Goal: Task Accomplishment & Management: Complete application form

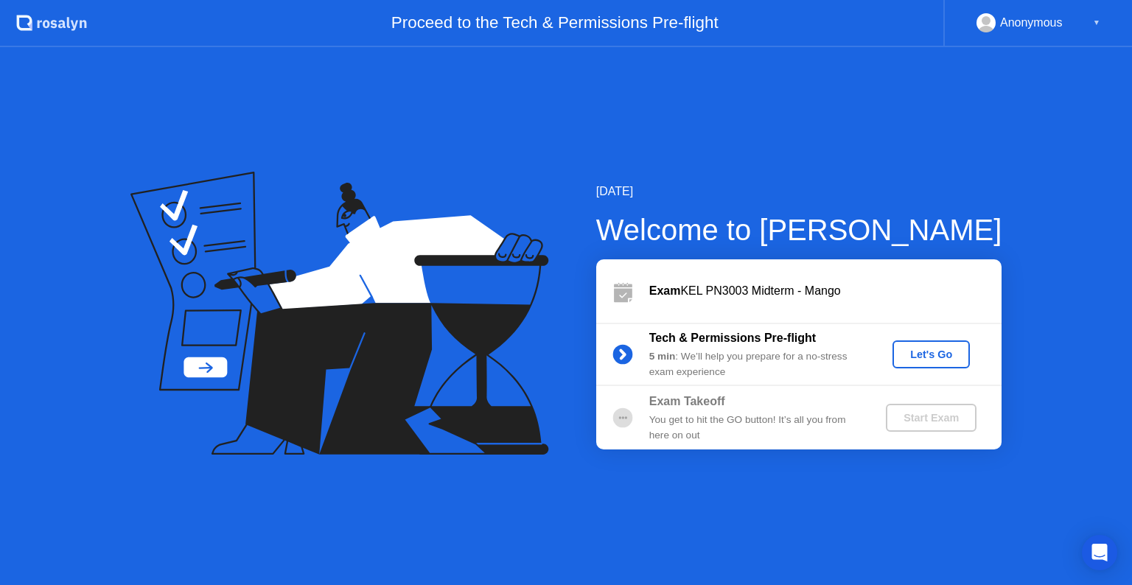
click at [917, 361] on div "Let's Go" at bounding box center [932, 355] width 66 height 12
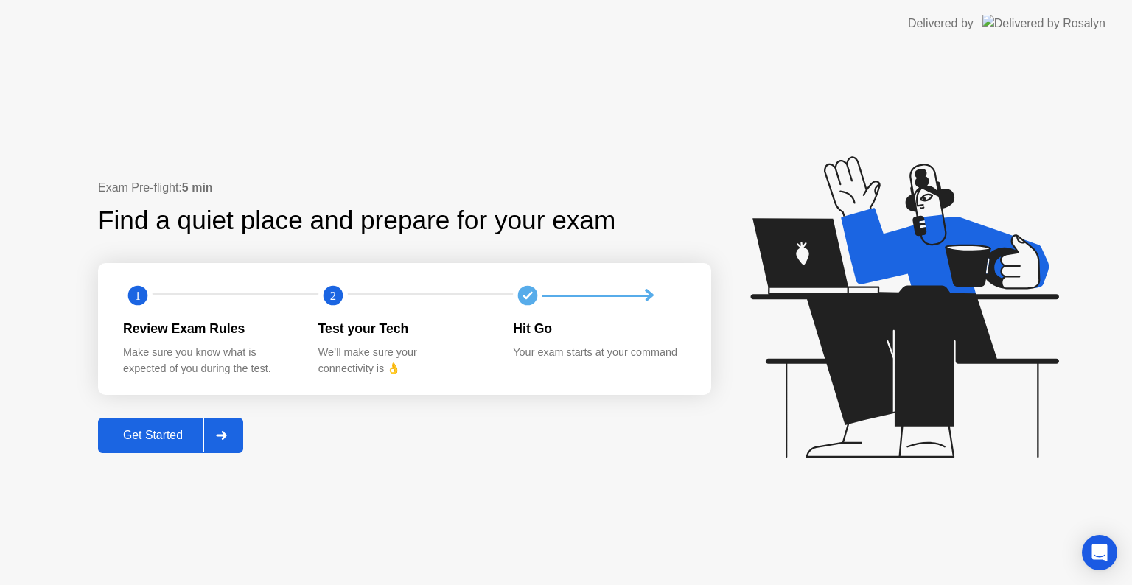
click at [147, 434] on div "Get Started" at bounding box center [152, 435] width 101 height 13
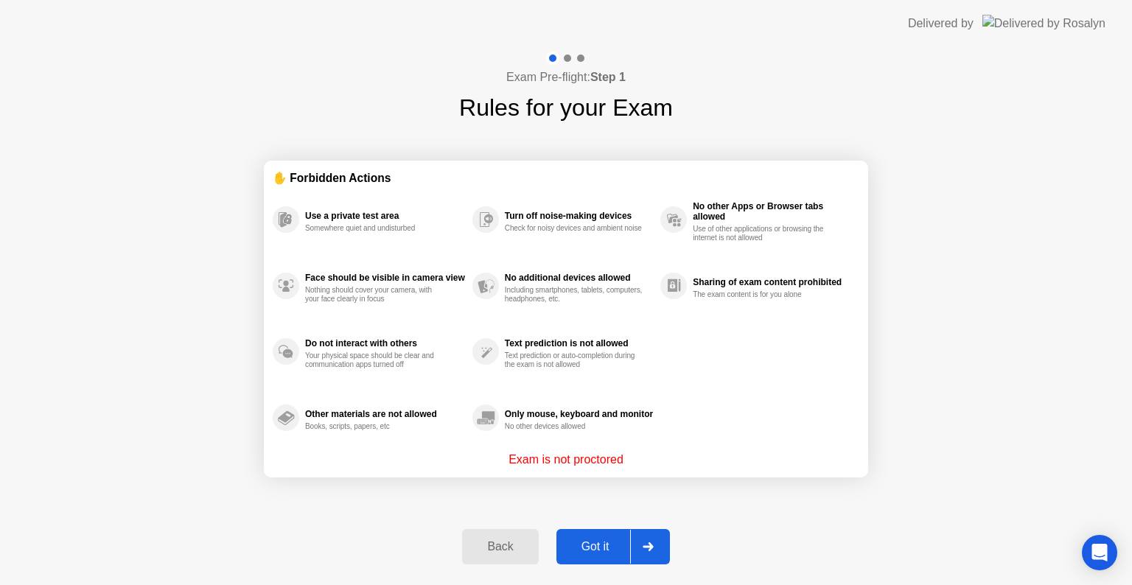
click at [605, 547] on div "Got it" at bounding box center [595, 546] width 69 height 13
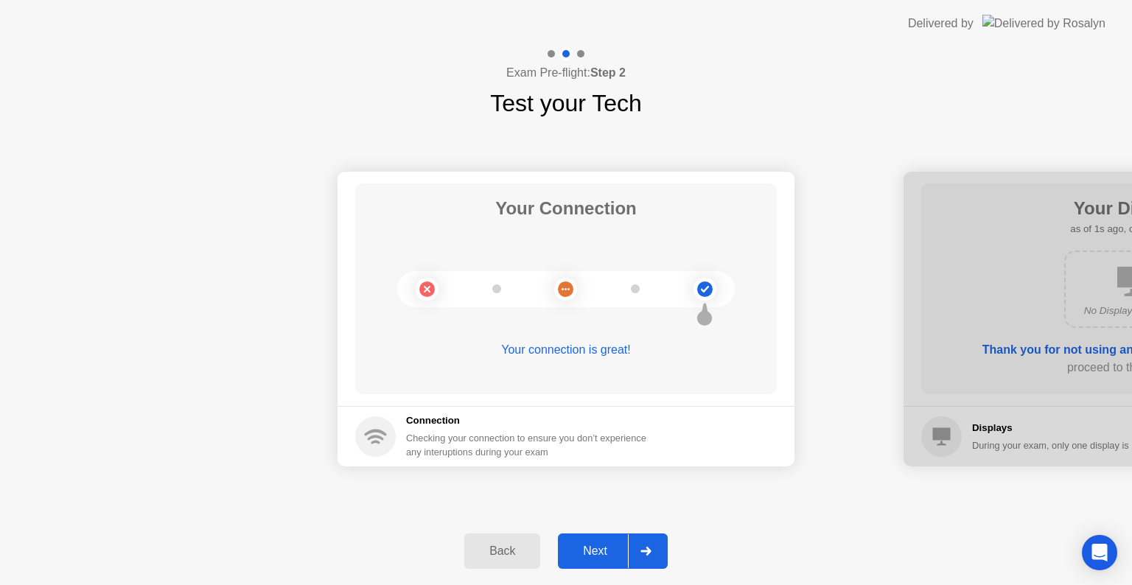
drag, startPoint x: 605, startPoint y: 546, endPoint x: 615, endPoint y: 551, distance: 11.9
click at [608, 554] on div "Next" at bounding box center [596, 551] width 66 height 13
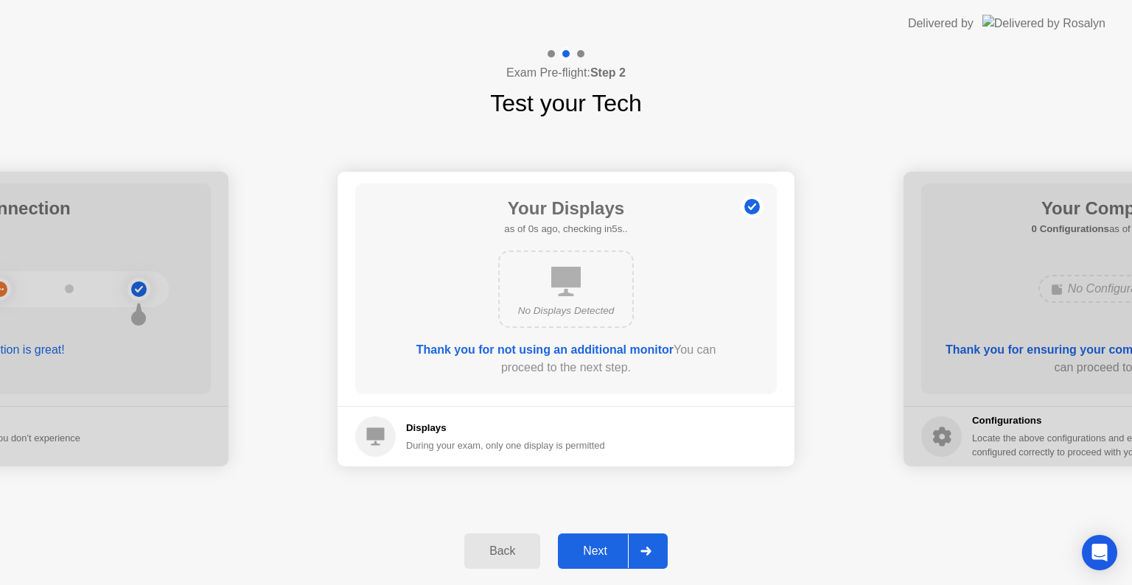
click at [615, 551] on div "Next" at bounding box center [596, 551] width 66 height 13
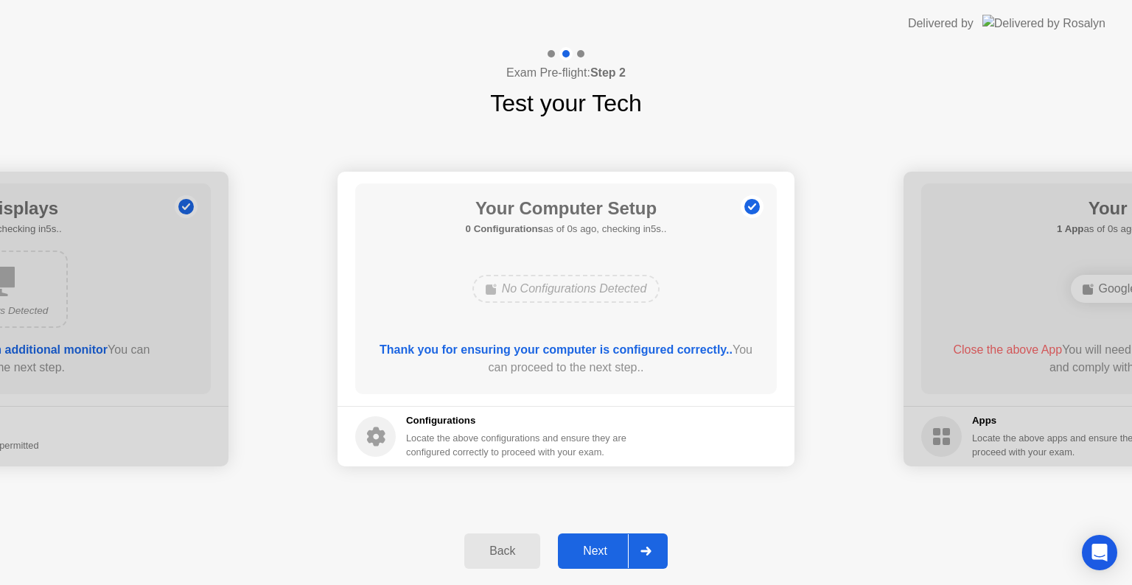
click at [615, 551] on div "Next" at bounding box center [596, 551] width 66 height 13
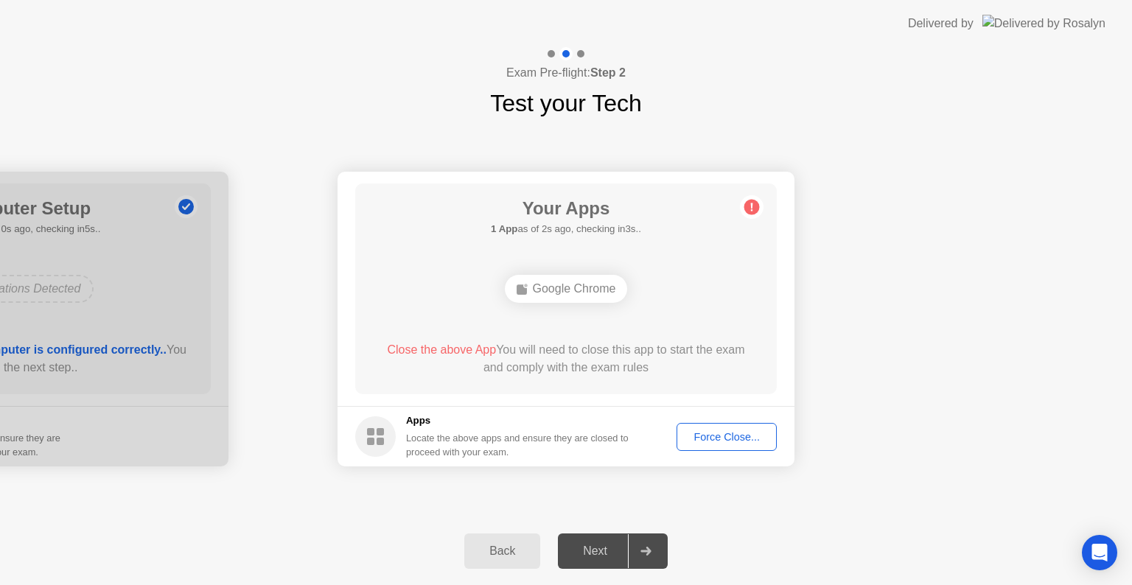
click at [546, 284] on div "Google Chrome" at bounding box center [566, 289] width 123 height 28
click at [490, 450] on div "Locate the above apps and ensure they are closed to proceed with your exam." at bounding box center [517, 445] width 223 height 28
click at [738, 439] on div "Force Close..." at bounding box center [727, 437] width 90 height 12
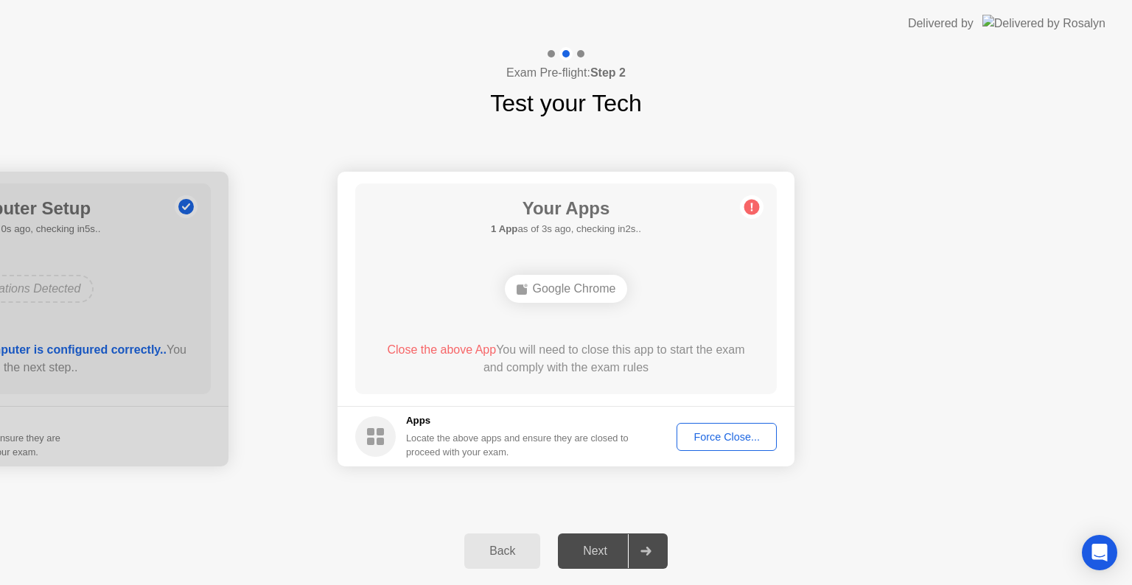
click at [708, 435] on button "Force Close..." at bounding box center [727, 437] width 100 height 28
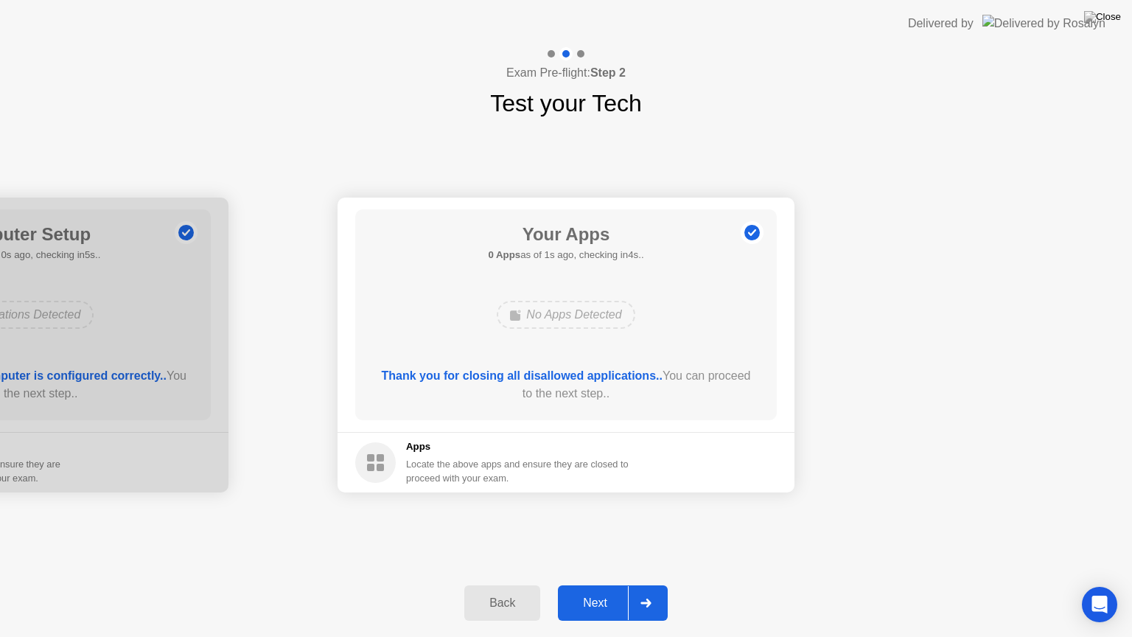
click at [622, 575] on div "Back Next" at bounding box center [566, 603] width 1132 height 68
click at [610, 585] on div "Next" at bounding box center [596, 602] width 66 height 13
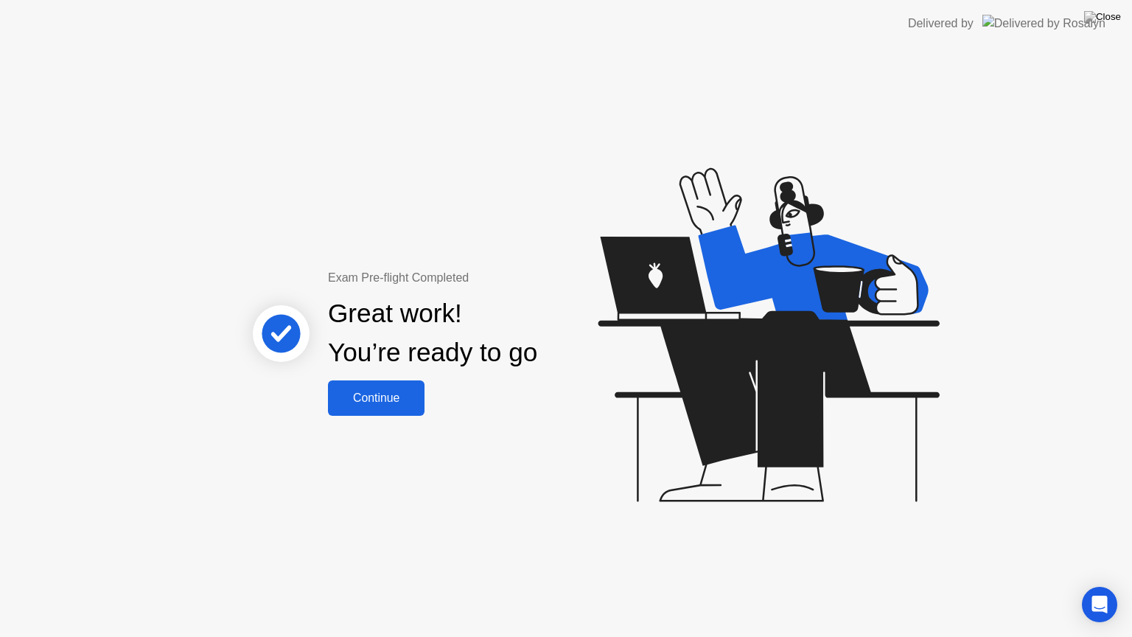
click at [377, 402] on div "Continue" at bounding box center [377, 397] width 88 height 13
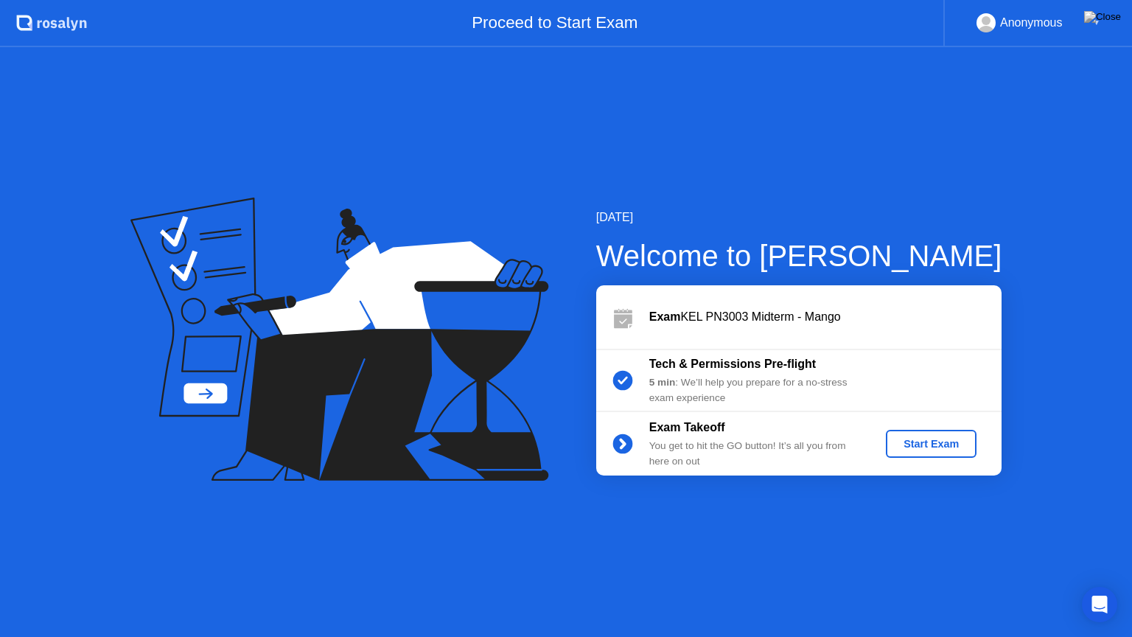
click at [928, 442] on div "Start Exam" at bounding box center [931, 444] width 79 height 12
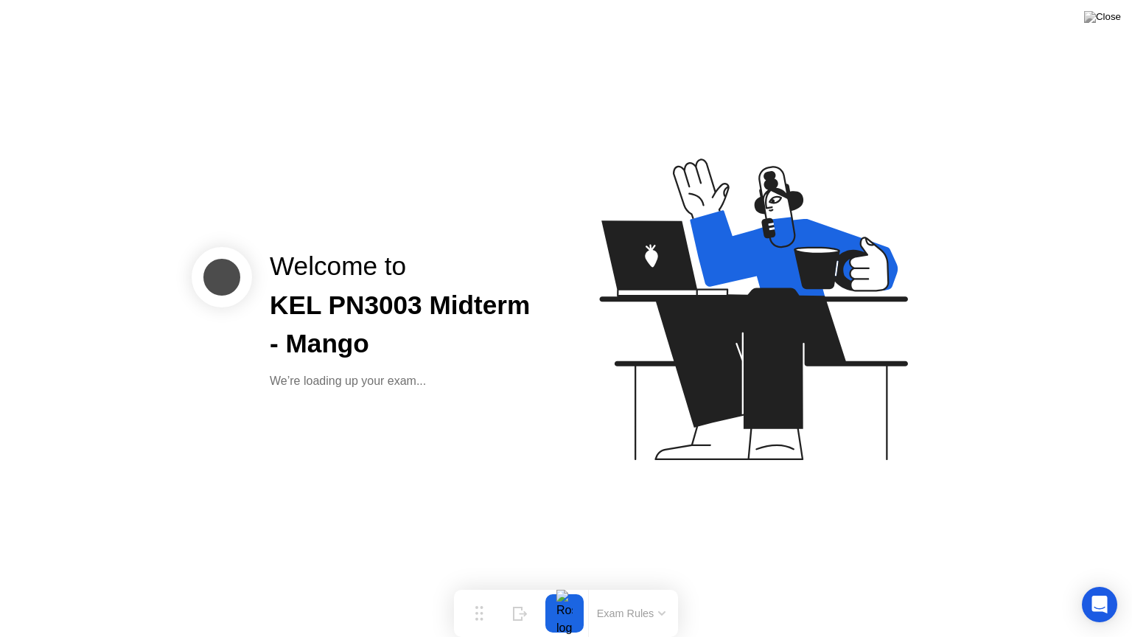
drag, startPoint x: 604, startPoint y: 450, endPoint x: 635, endPoint y: 451, distance: 31.0
click at [652, 457] on icon at bounding box center [750, 316] width 380 height 377
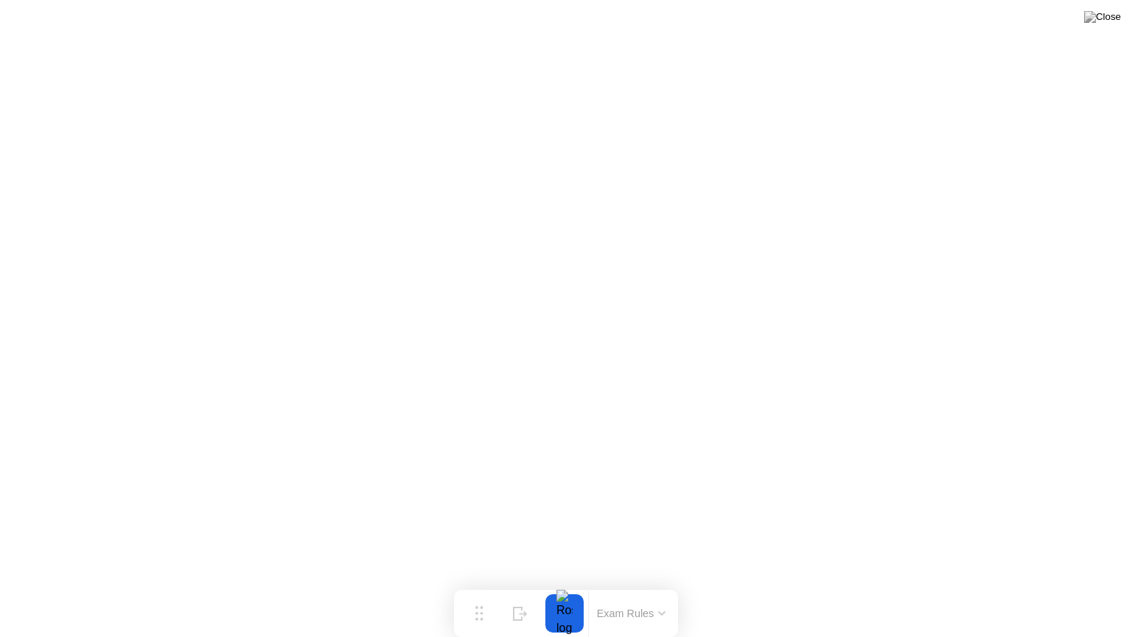
click at [591, 585] on div "Exam Rules" at bounding box center [631, 613] width 86 height 47
click at [556, 585] on div at bounding box center [564, 613] width 31 height 38
click at [634, 585] on button "Exam Rules" at bounding box center [632, 613] width 78 height 13
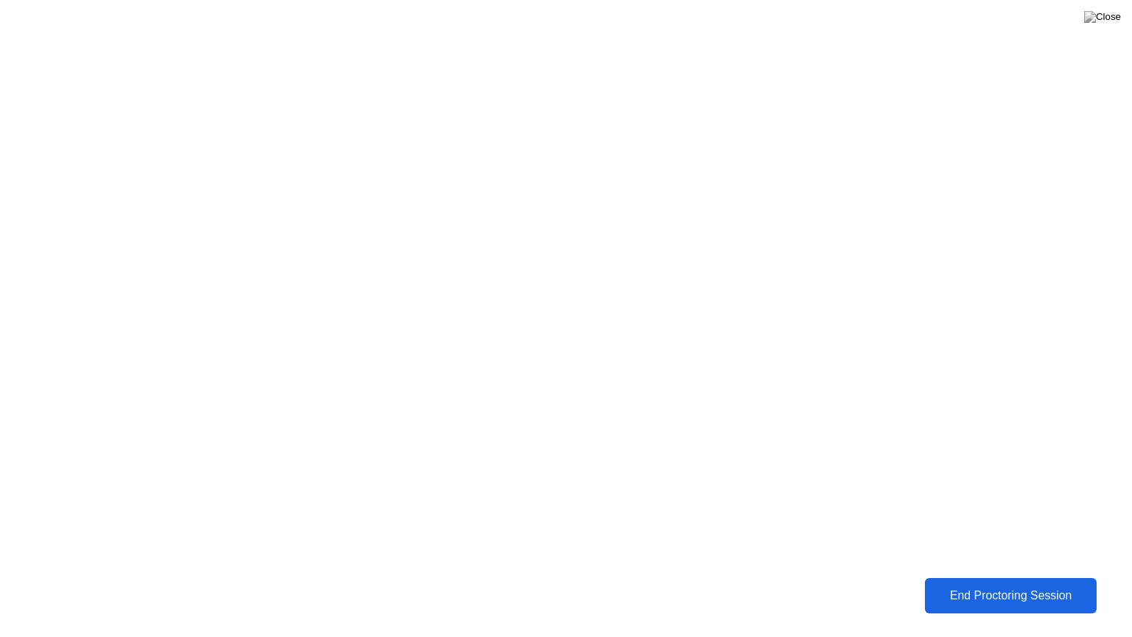
click at [1047, 584] on button "End Proctoring Session" at bounding box center [1011, 595] width 172 height 35
